Goal: Task Accomplishment & Management: Use online tool/utility

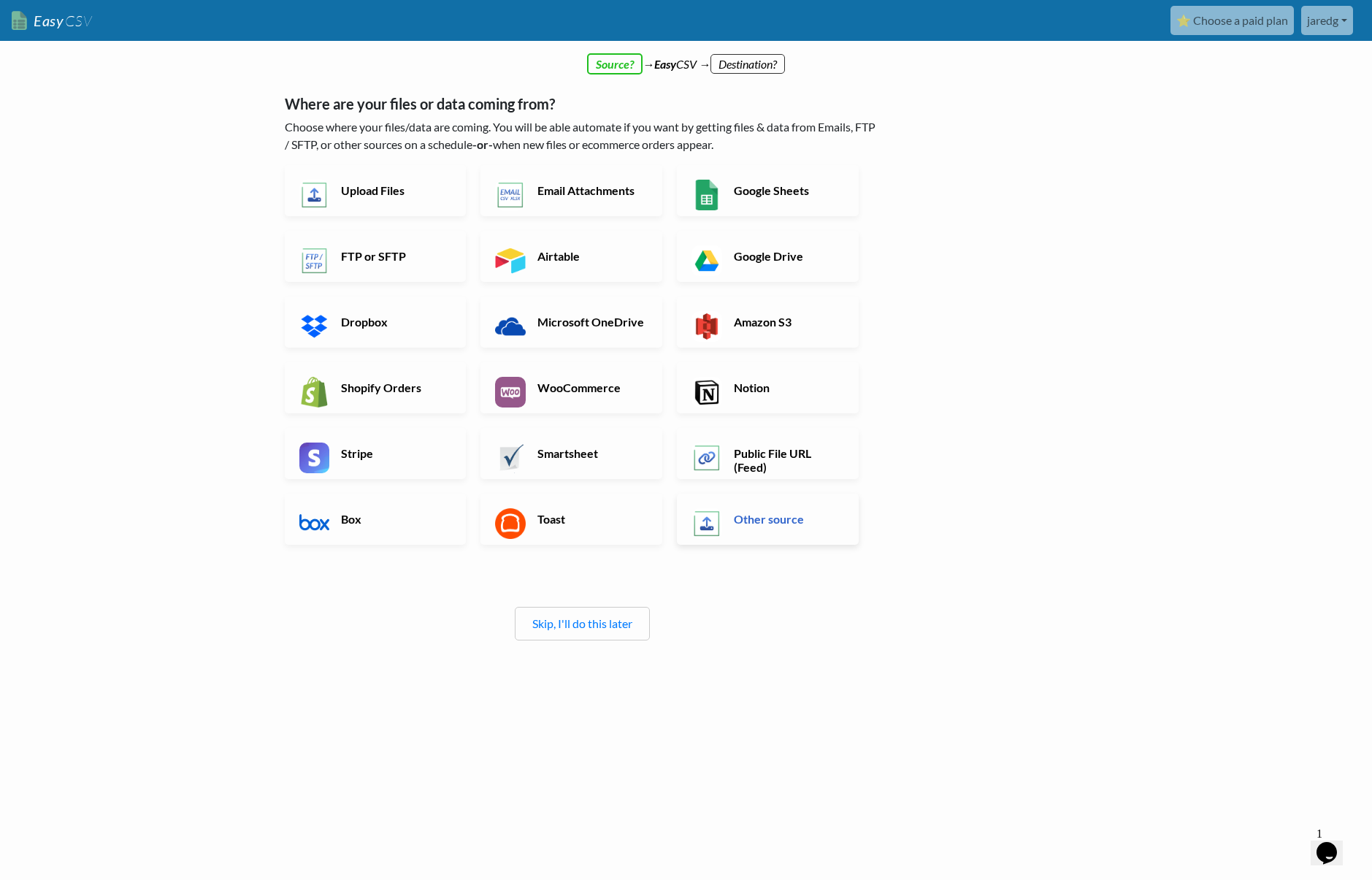
click at [752, 525] on h6 "Other source" at bounding box center [787, 519] width 115 height 14
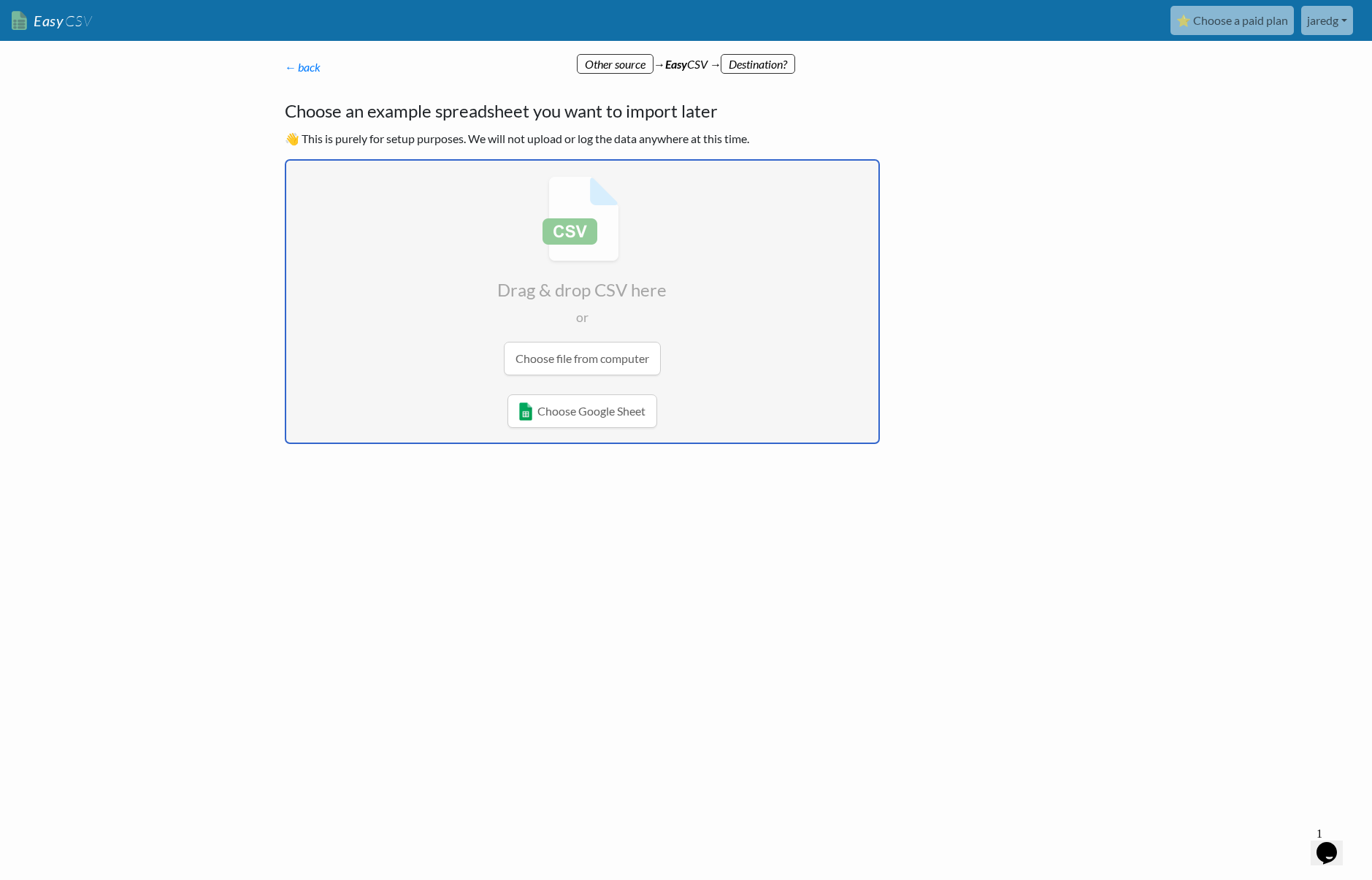
type input "C:\fakepath\reports_sales_listings_transaction_line.csv"
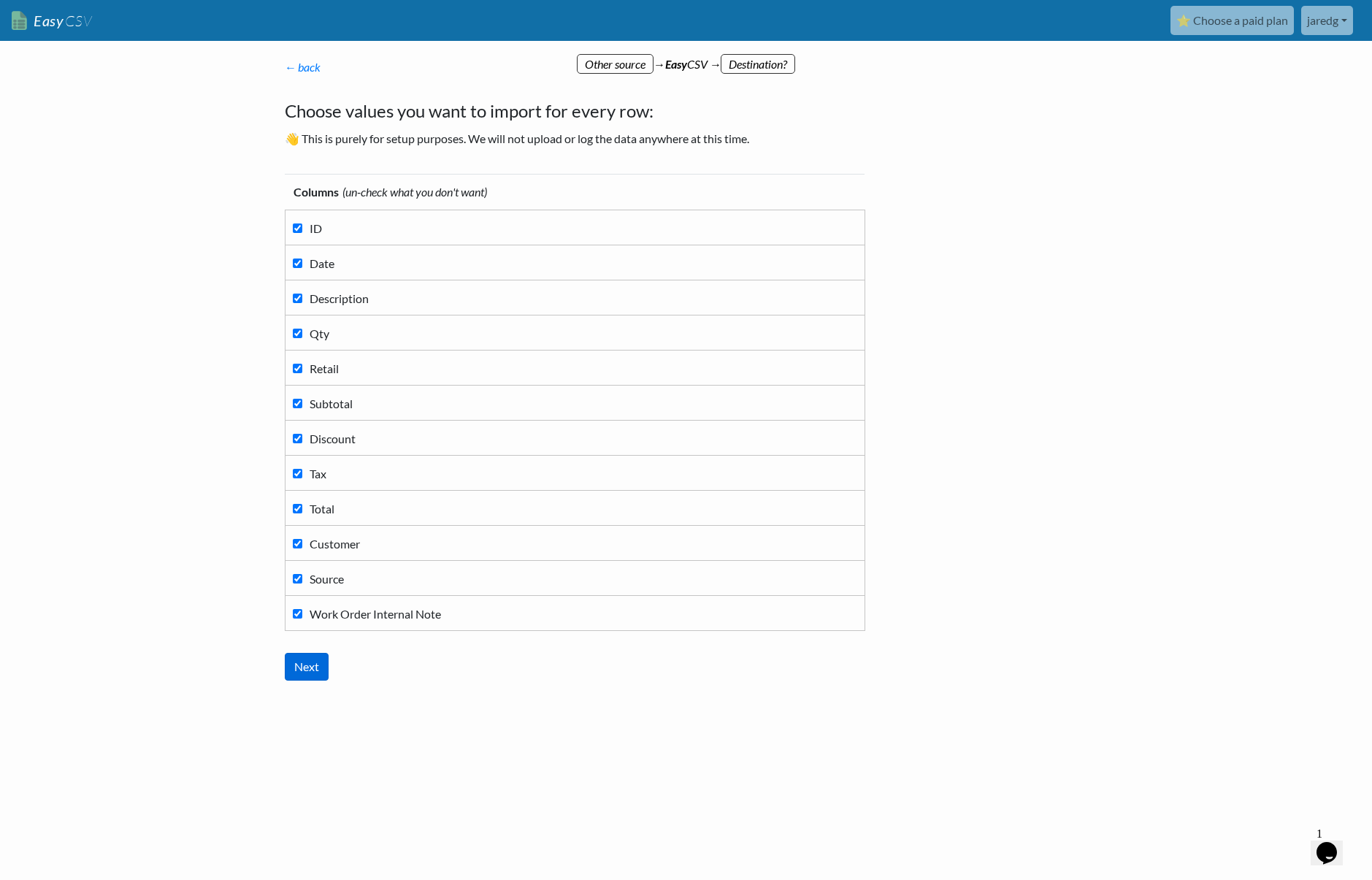
drag, startPoint x: 1370, startPoint y: 336, endPoint x: 306, endPoint y: 672, distance: 1115.8
click at [306, 672] on input "Next" at bounding box center [307, 667] width 44 height 28
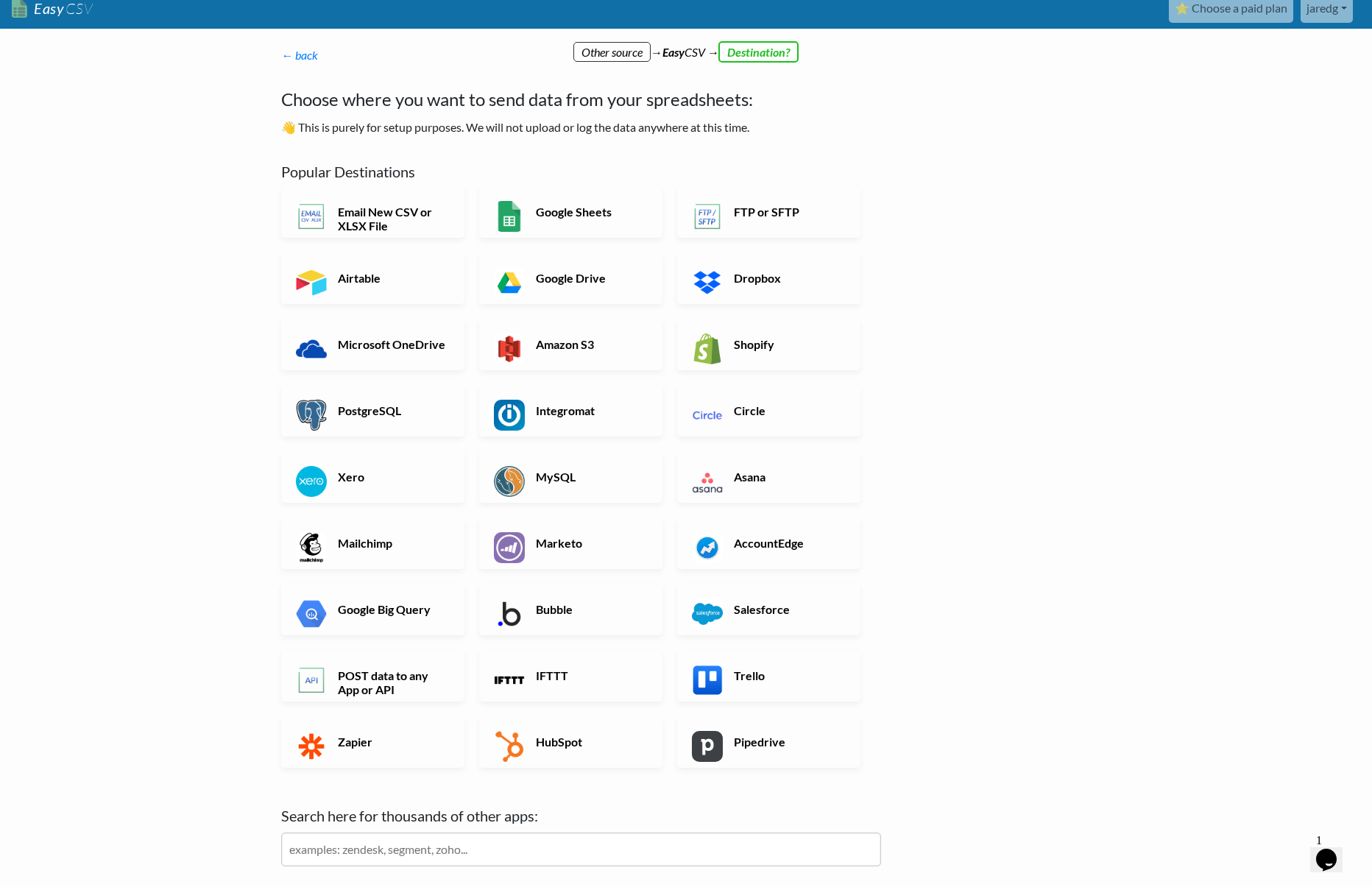
scroll to position [24, 0]
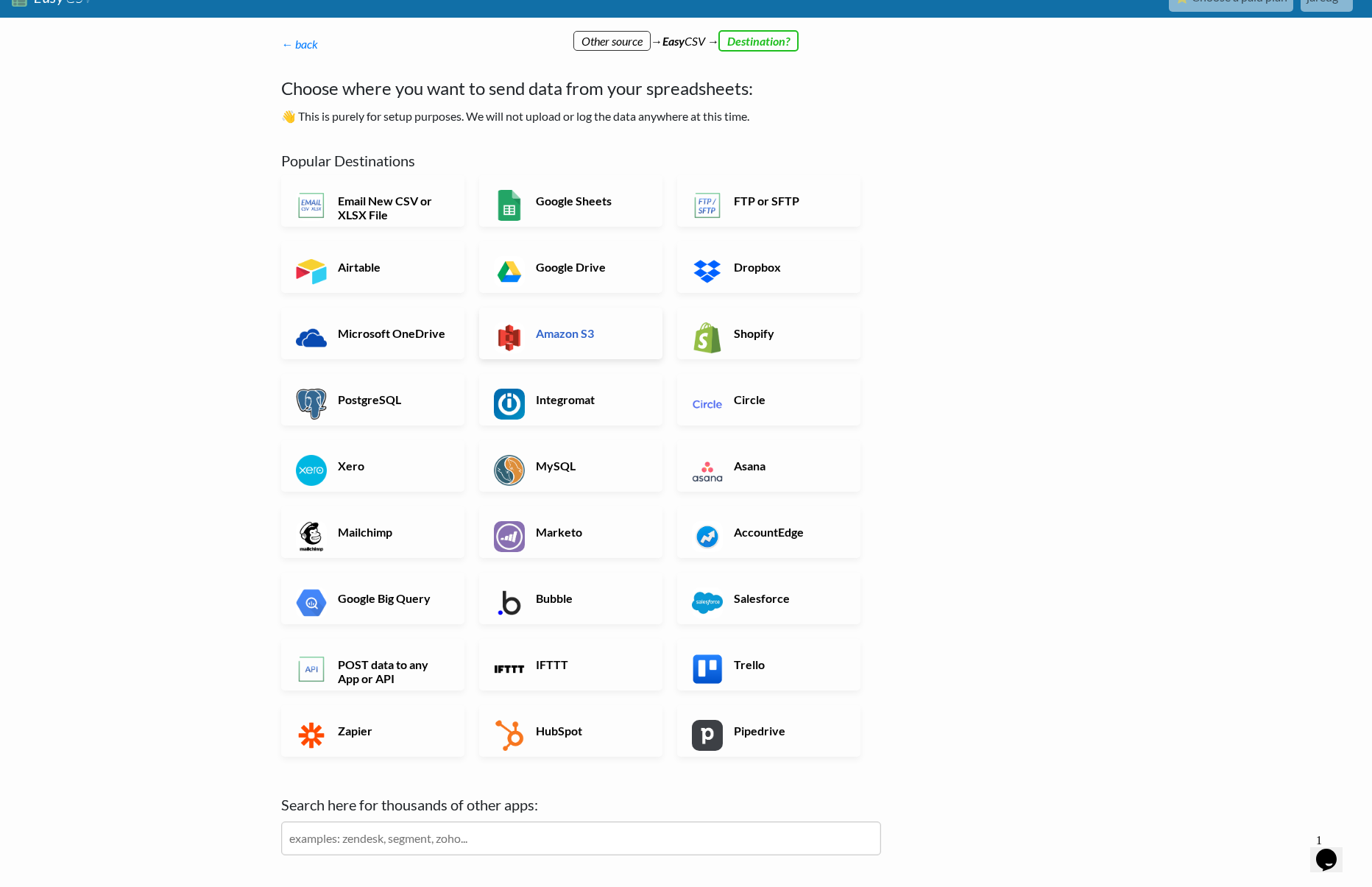
click at [558, 330] on h6 "Amazon S3" at bounding box center [589, 333] width 116 height 14
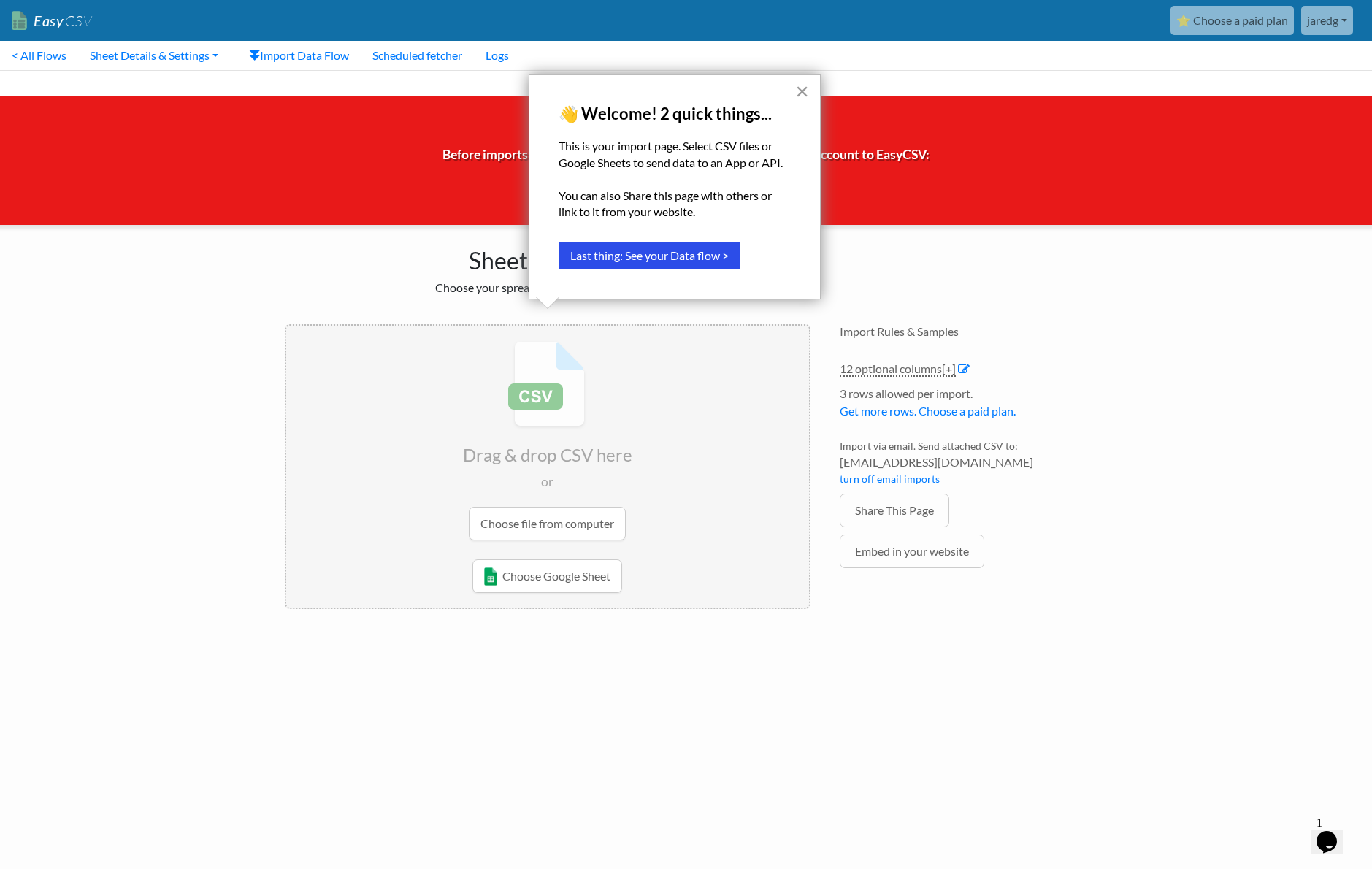
click at [804, 91] on button "×" at bounding box center [803, 91] width 14 height 24
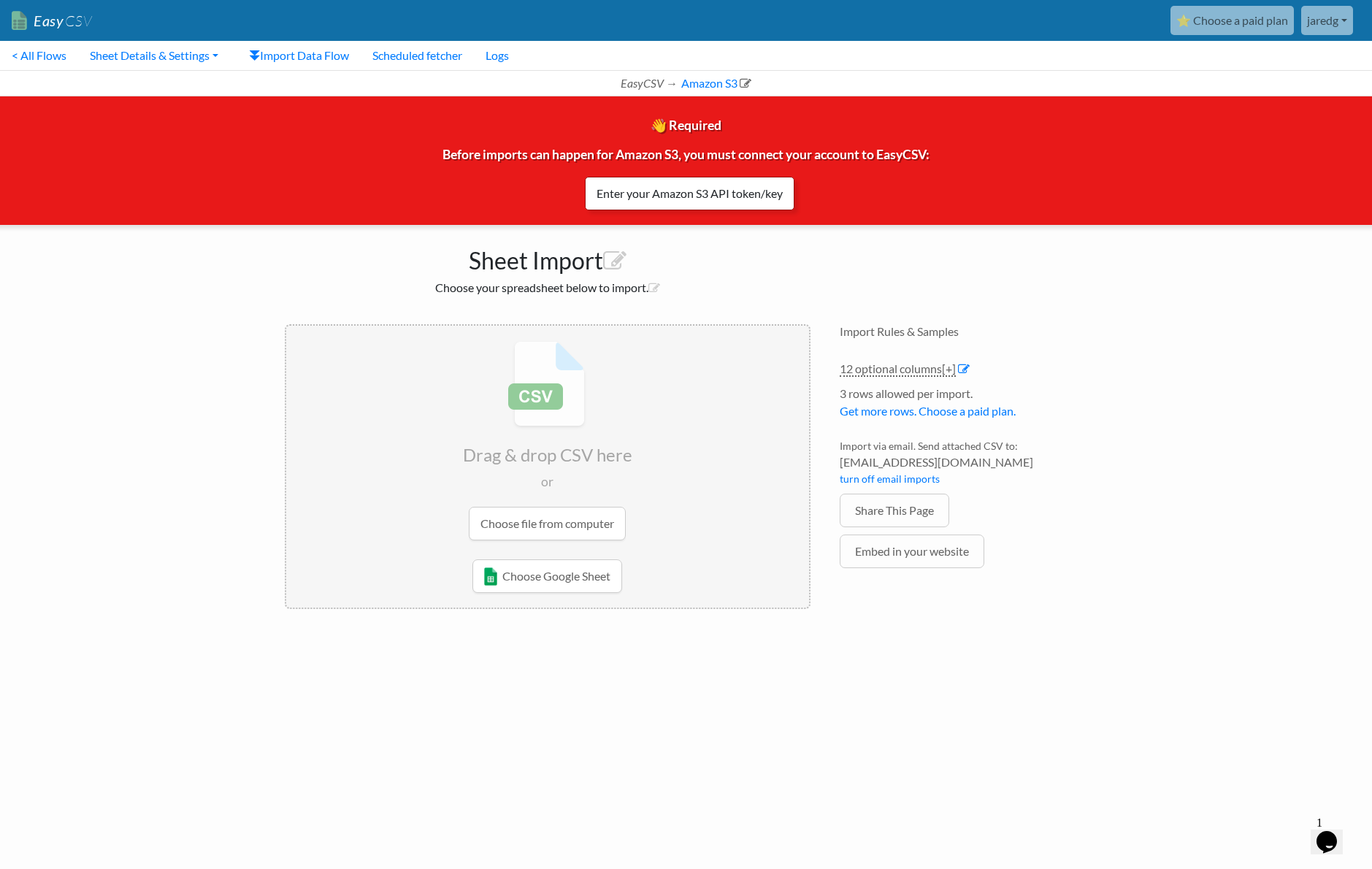
click at [670, 189] on link "Enter your Amazon S3 API token/key" at bounding box center [690, 194] width 210 height 33
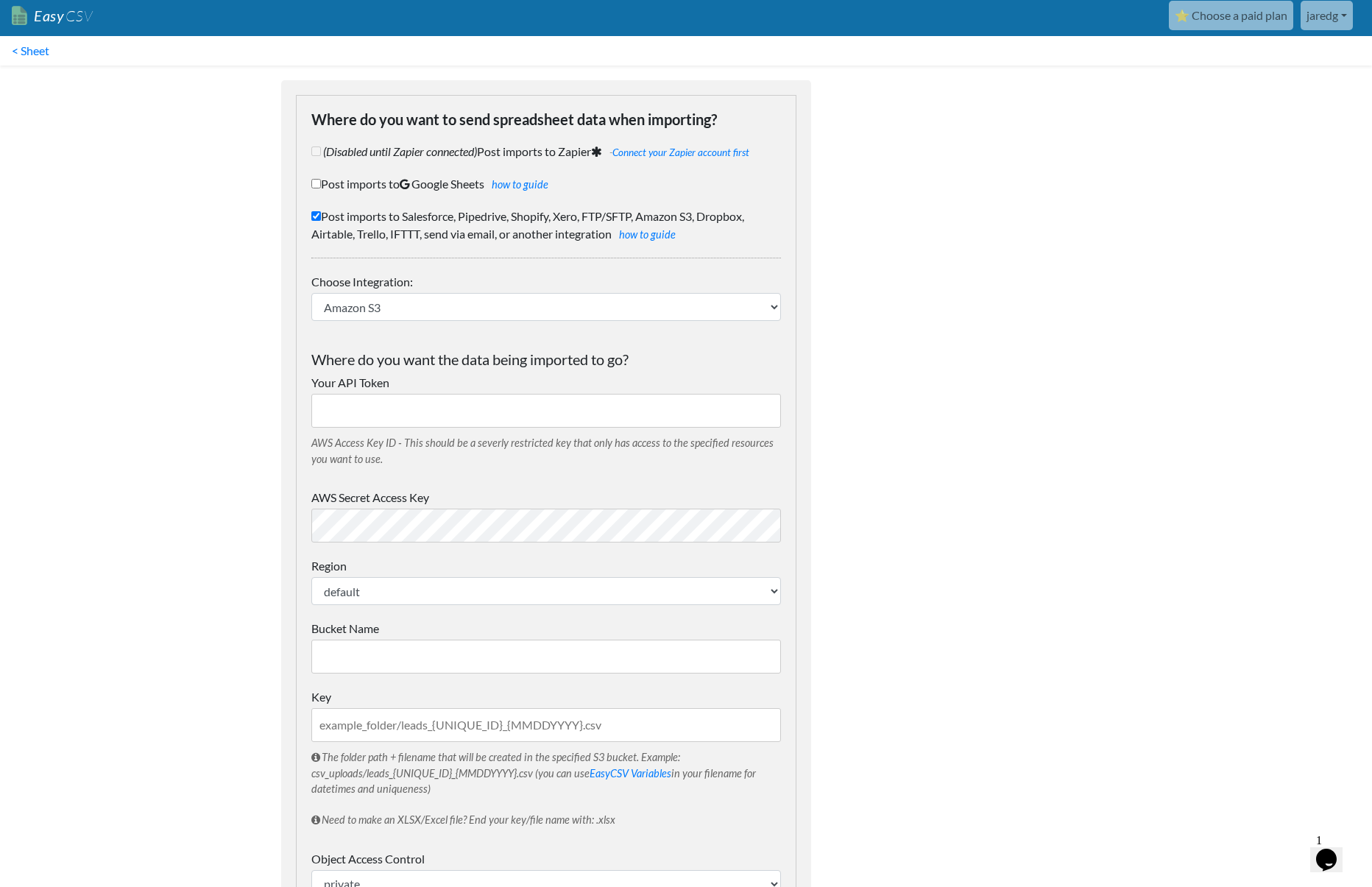
scroll to position [3, 0]
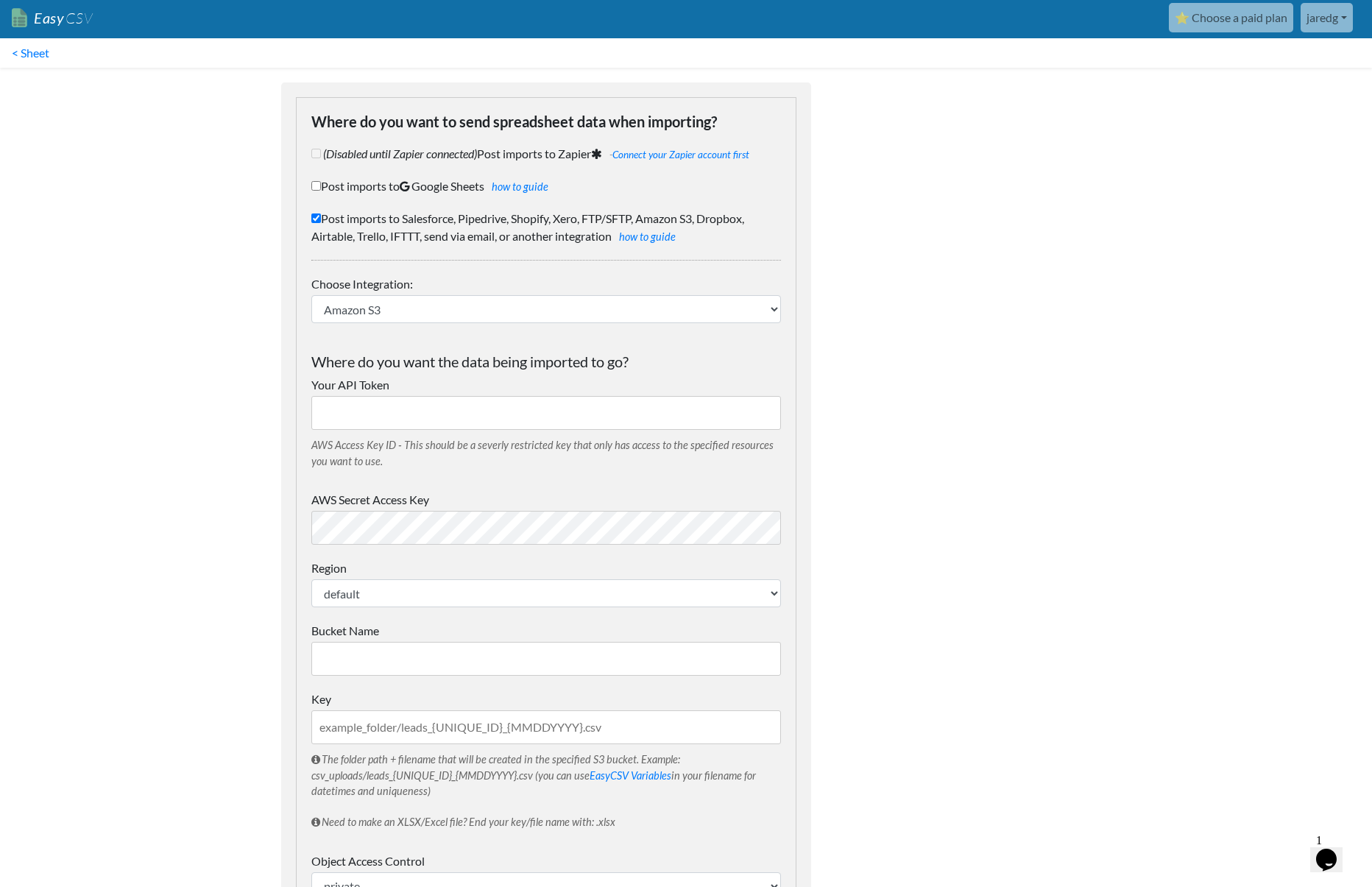
click at [388, 411] on input "Your API Token" at bounding box center [546, 413] width 470 height 34
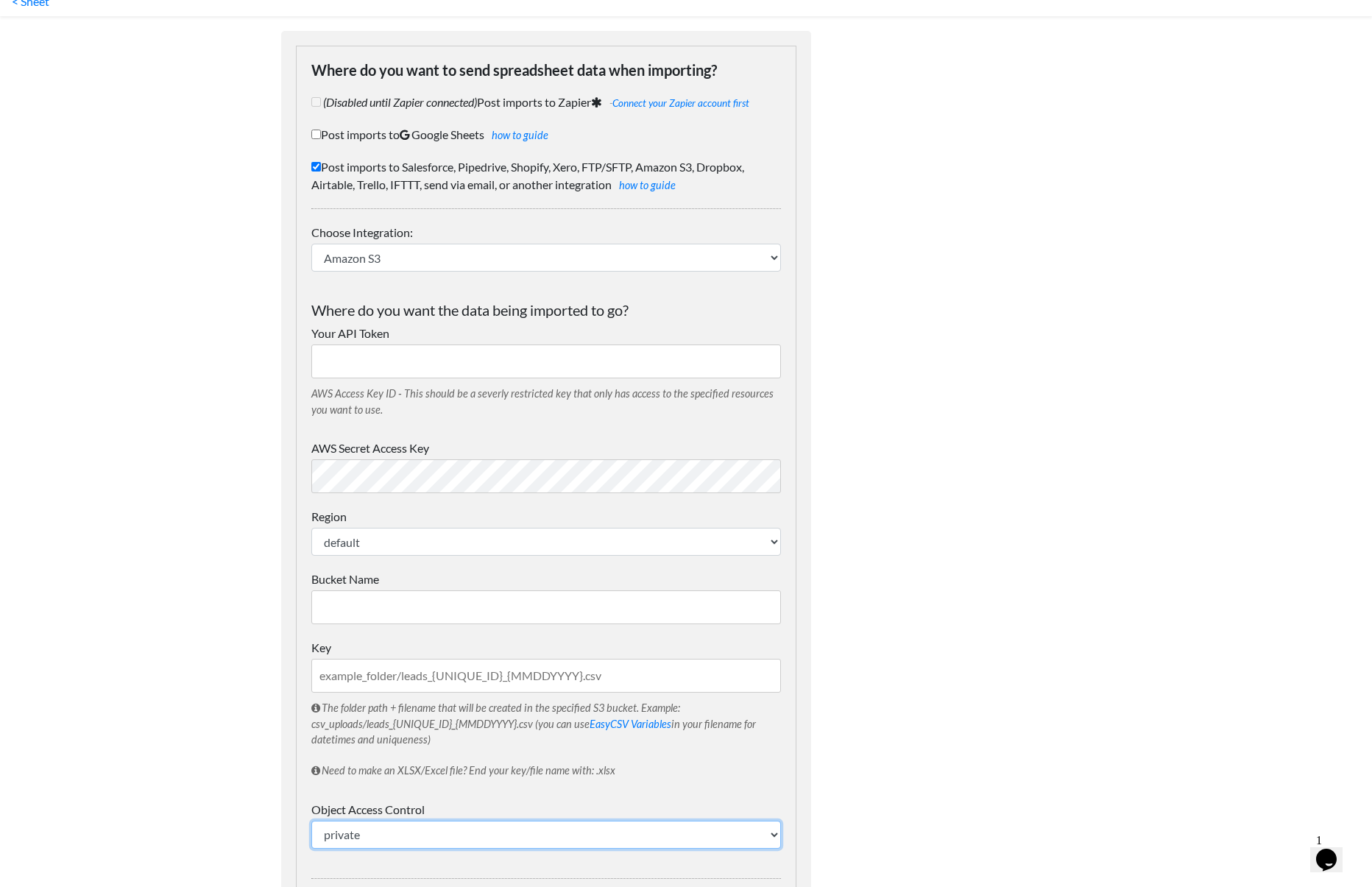
scroll to position [18, 0]
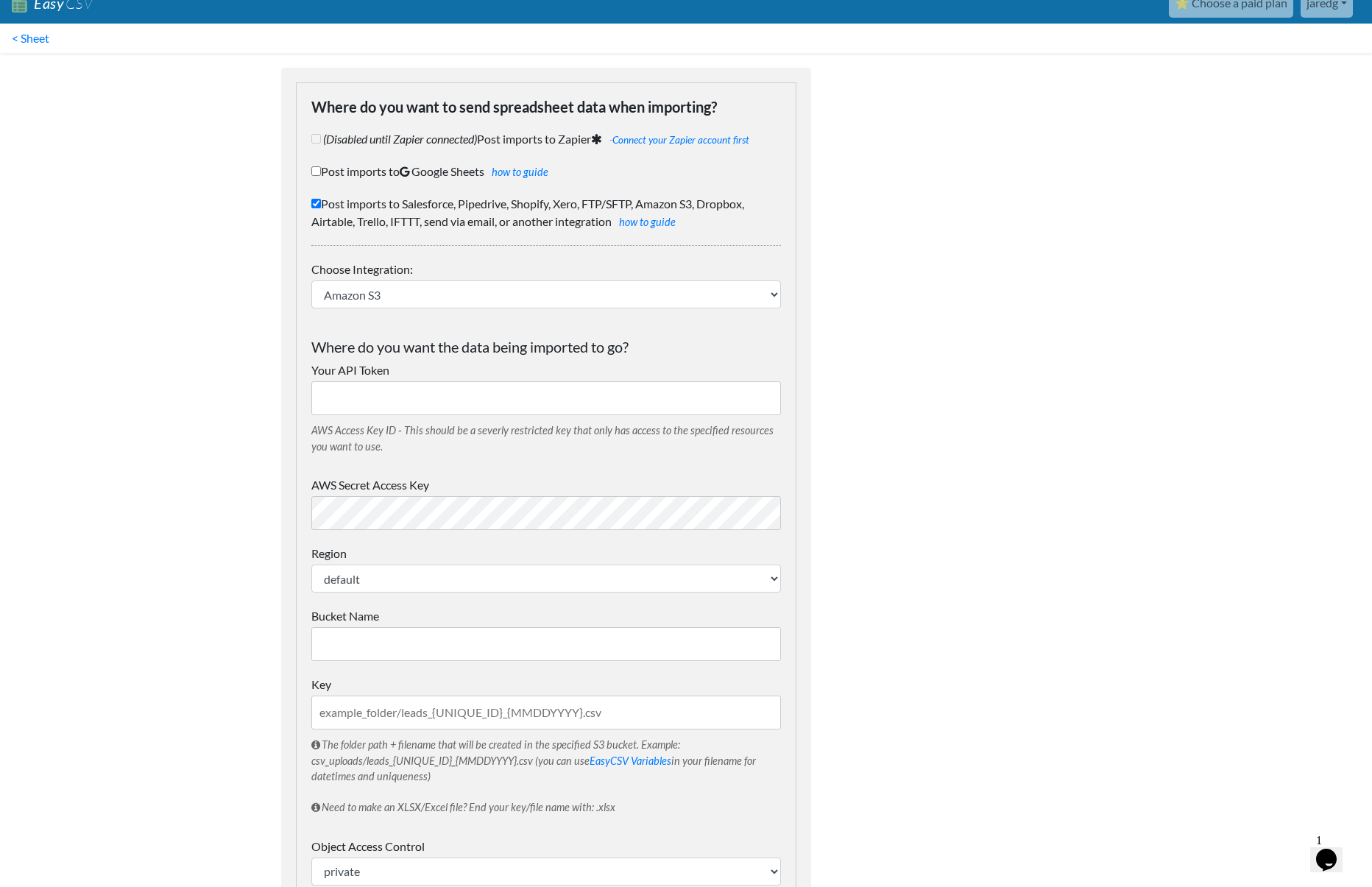
click at [357, 634] on input "Bucket Name" at bounding box center [546, 644] width 470 height 34
paste input "raw.sales.lines-ls"
type input "raw.sales.lines-ls"
click at [442, 405] on input "Your API Token" at bounding box center [546, 398] width 470 height 34
paste input "arn:aws:s3:::raw.sales.lines-ls"
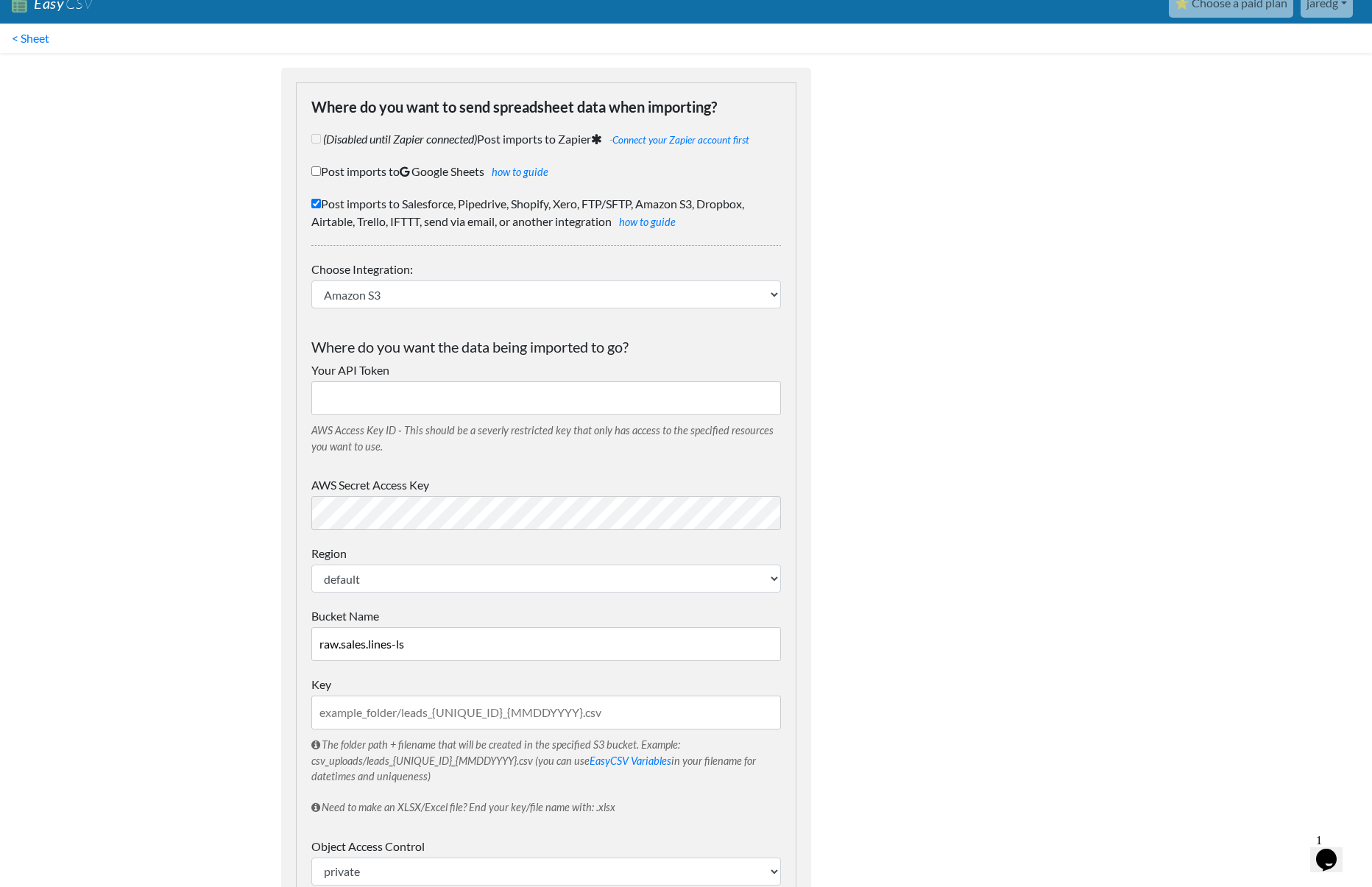
type input "arn:aws:s3:::raw.sales.lines-ls"
click at [527, 401] on input "arn:aws:s3:::raw.sales.lines-ls" at bounding box center [546, 398] width 470 height 34
click at [651, 227] on link "how to guide" at bounding box center [647, 222] width 57 height 12
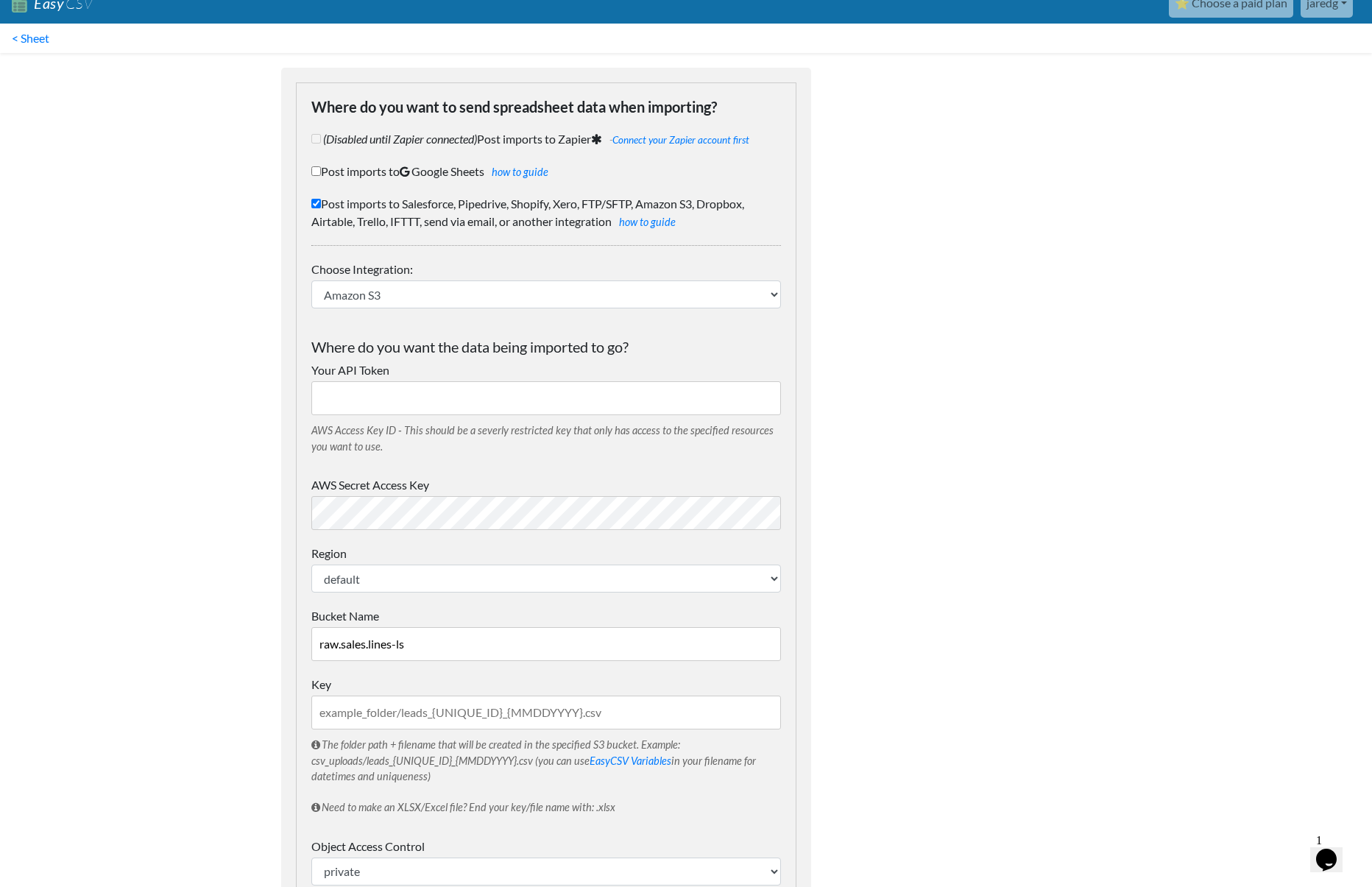
click at [428, 645] on input "raw.sales.lines-ls" at bounding box center [546, 644] width 470 height 34
click at [449, 394] on input "Your API Token" at bounding box center [546, 398] width 470 height 34
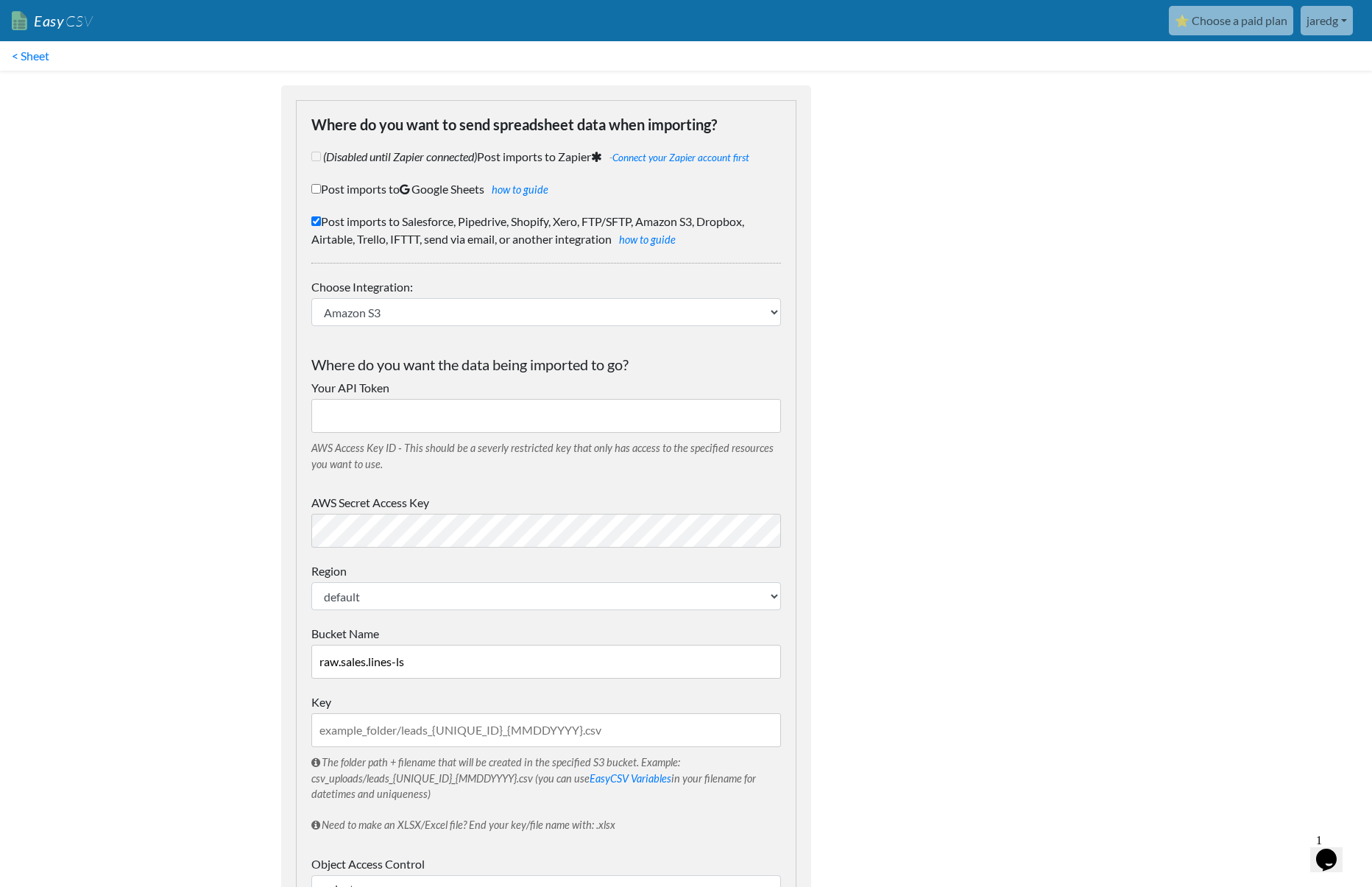
scroll to position [0, 0]
click at [475, 413] on input "Your API Token" at bounding box center [546, 416] width 470 height 34
click at [41, 54] on link "< Sheet" at bounding box center [31, 56] width 61 height 29
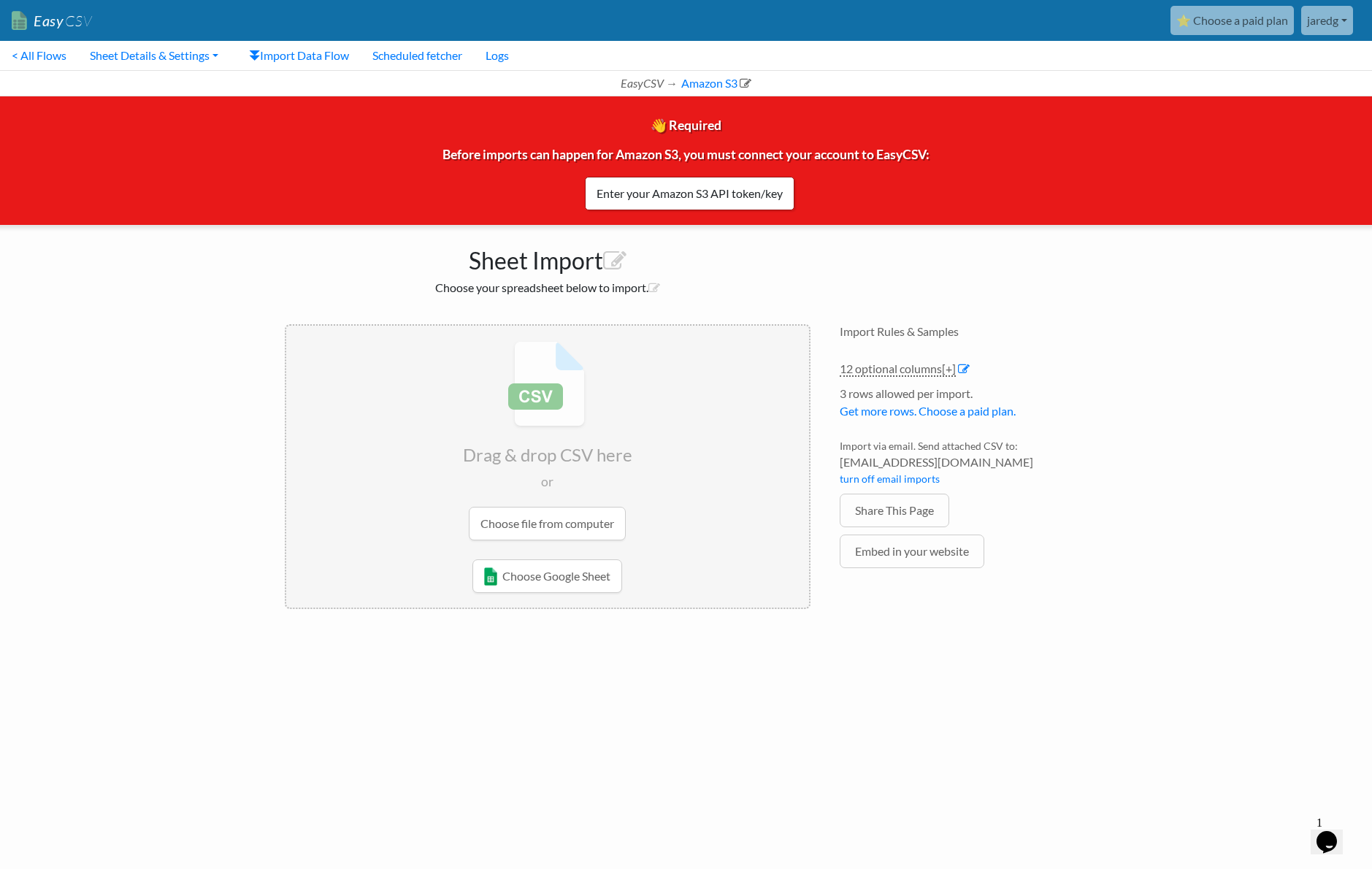
click at [59, 15] on link "Easy CSV" at bounding box center [52, 20] width 80 height 30
